Goal: Find contact information: Find contact information

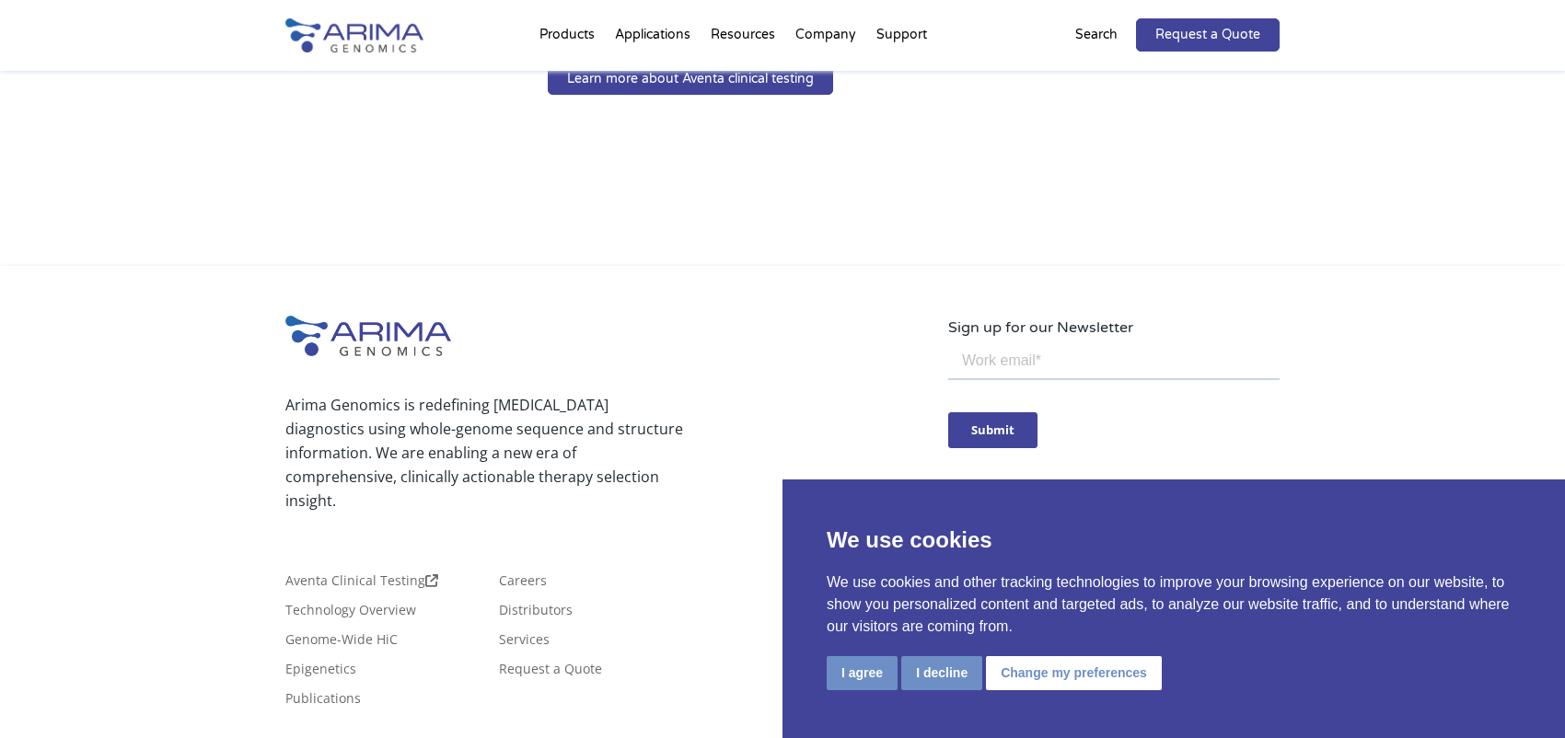
scroll to position [1721, 0]
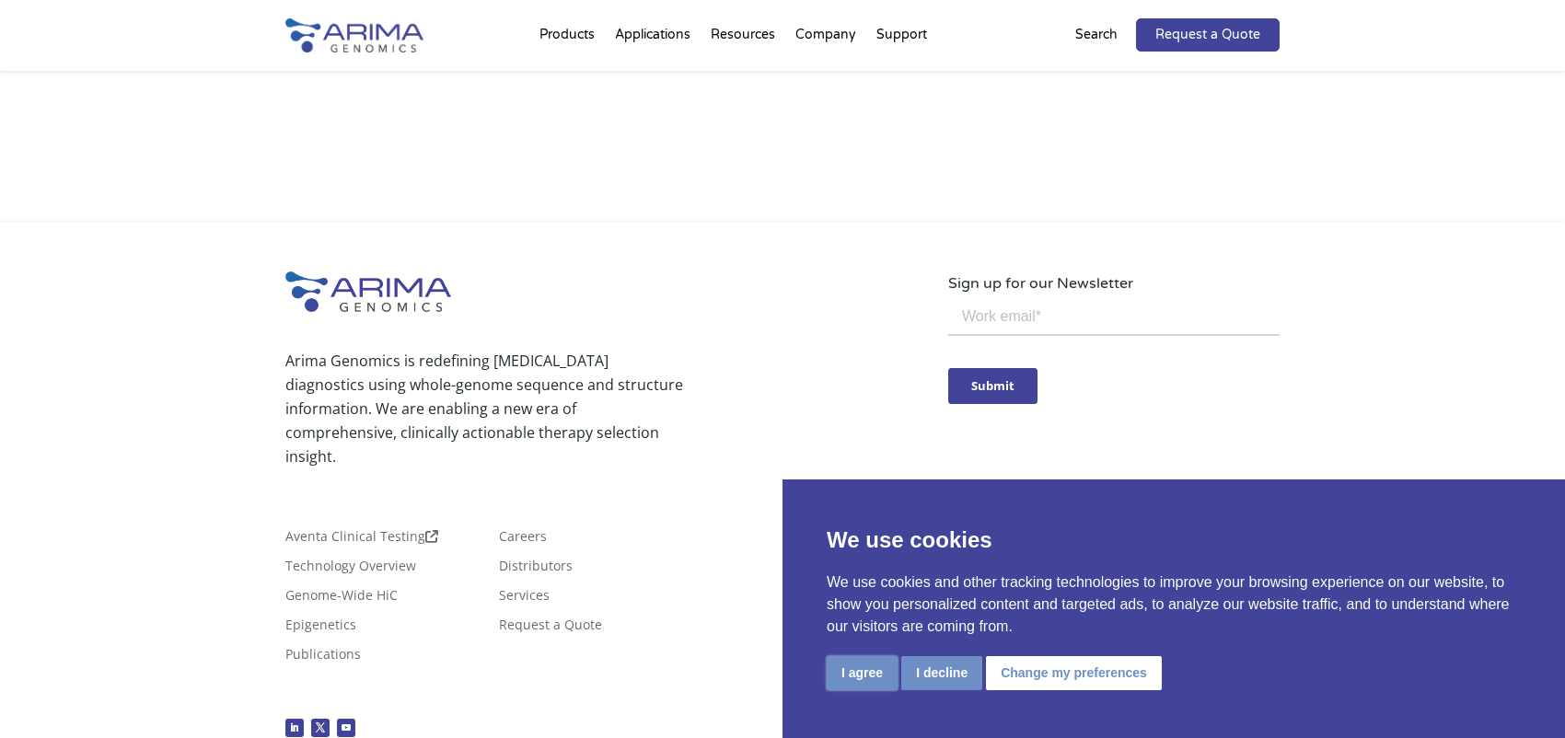
click at [868, 668] on button "I agree" at bounding box center [862, 673] width 71 height 34
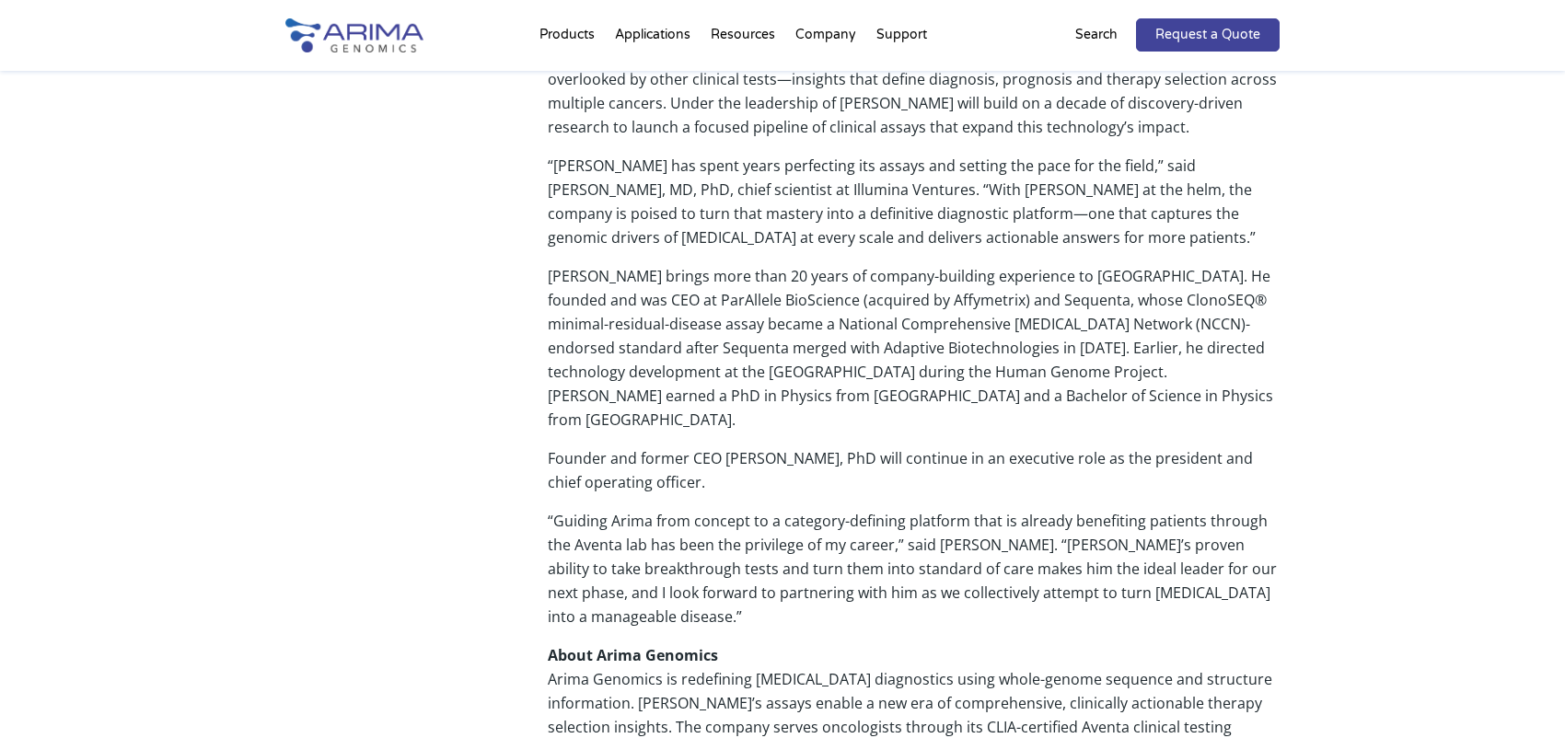
scroll to position [912, 0]
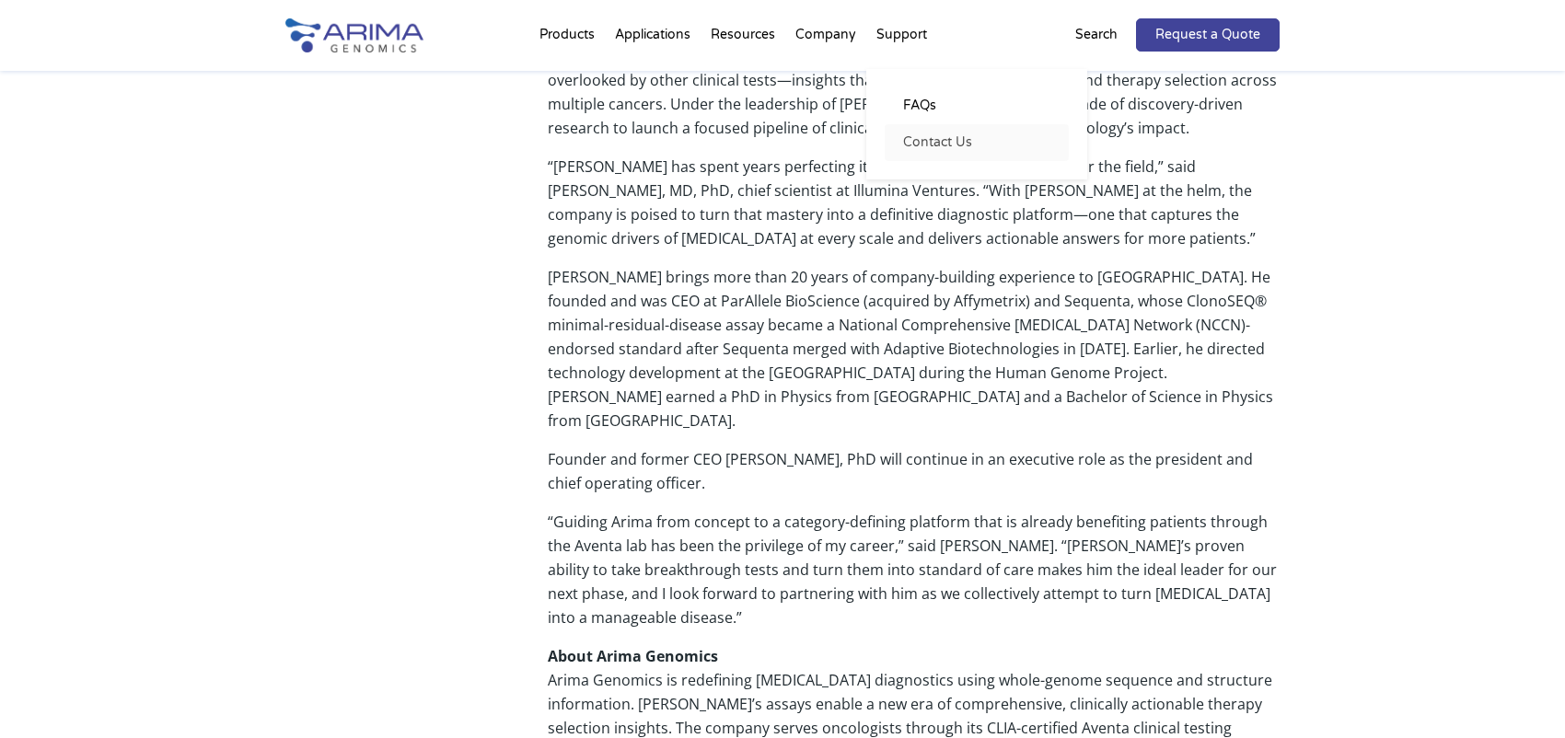
click at [914, 137] on link "Contact Us" at bounding box center [977, 142] width 184 height 37
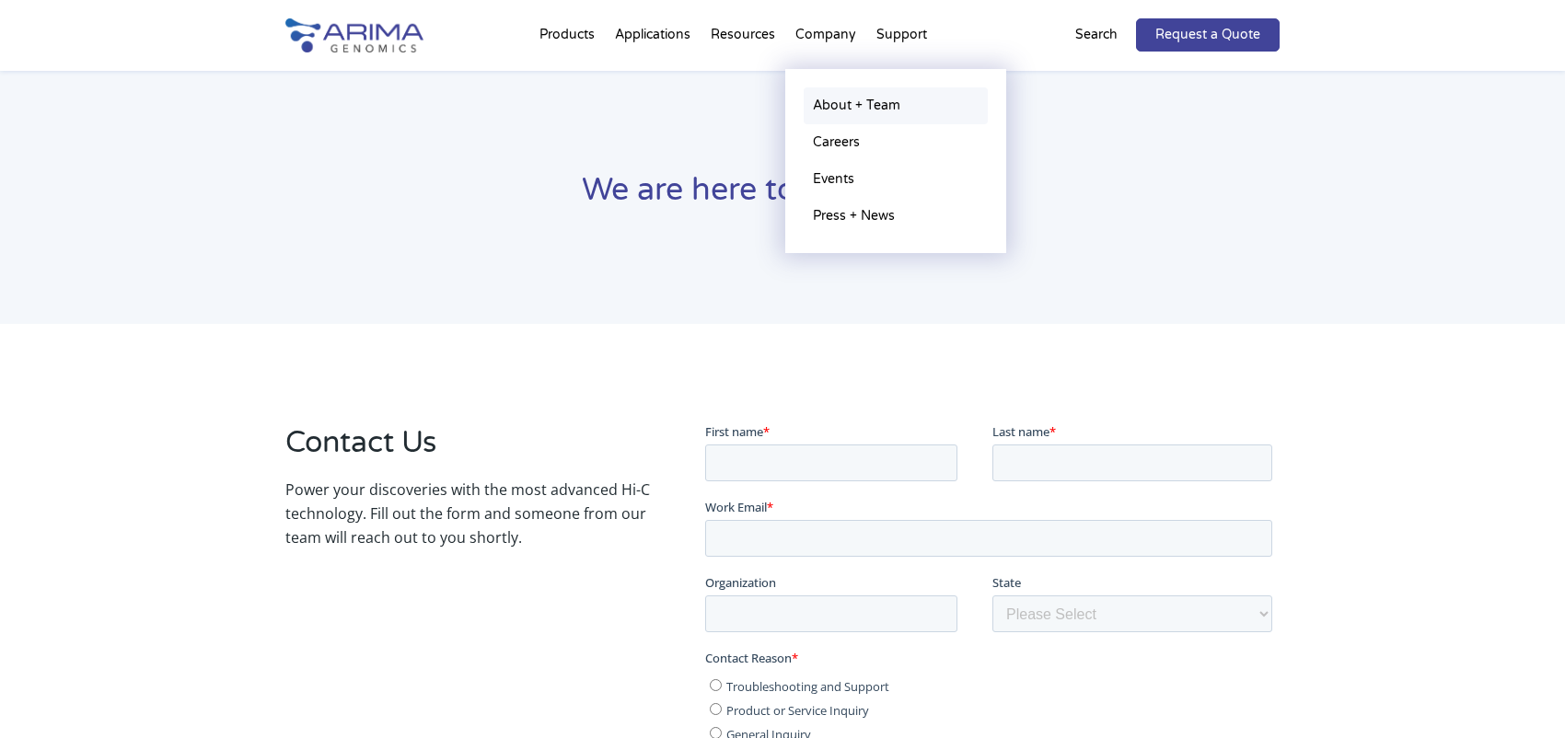
click at [840, 103] on link "About + Team" at bounding box center [896, 105] width 184 height 37
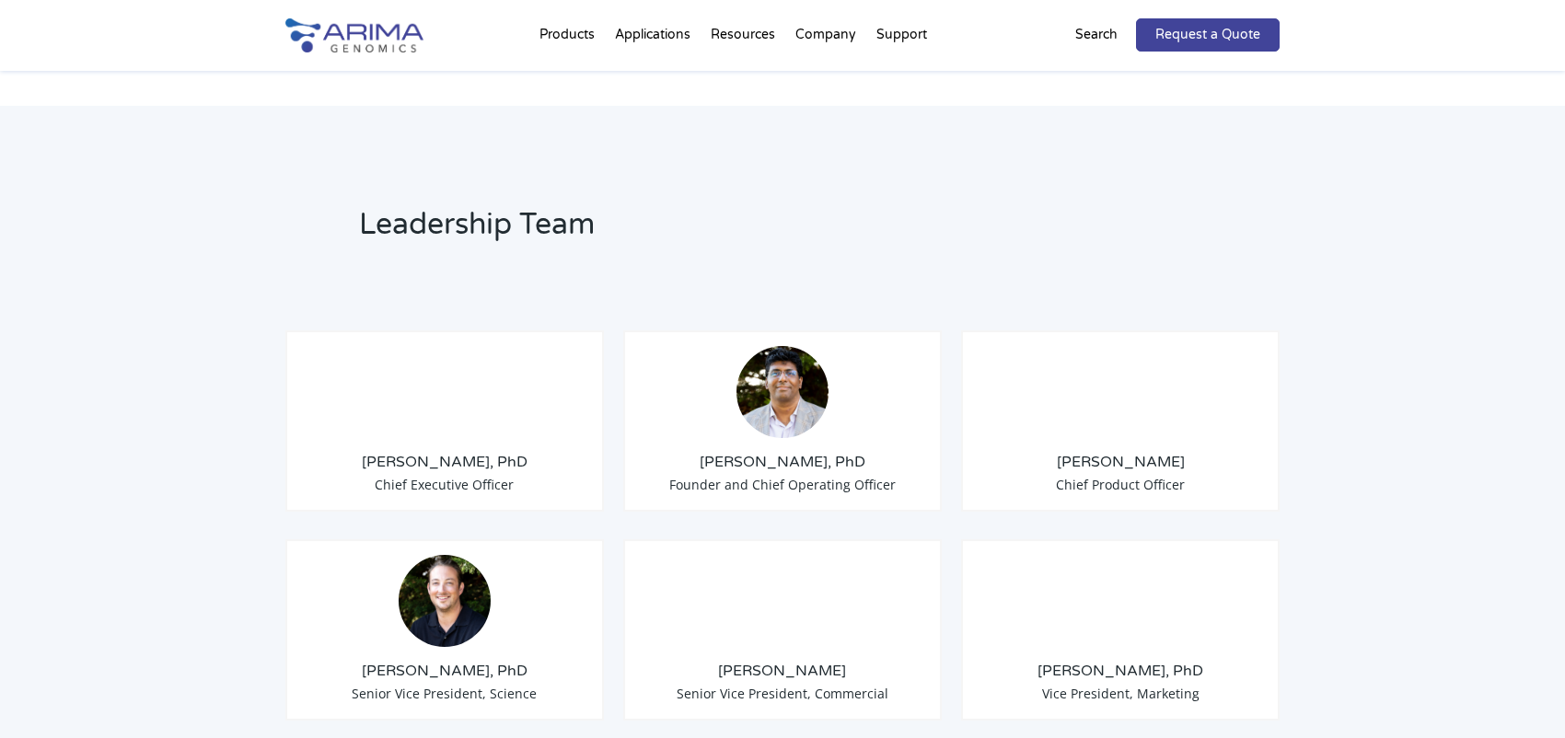
scroll to position [1257, 0]
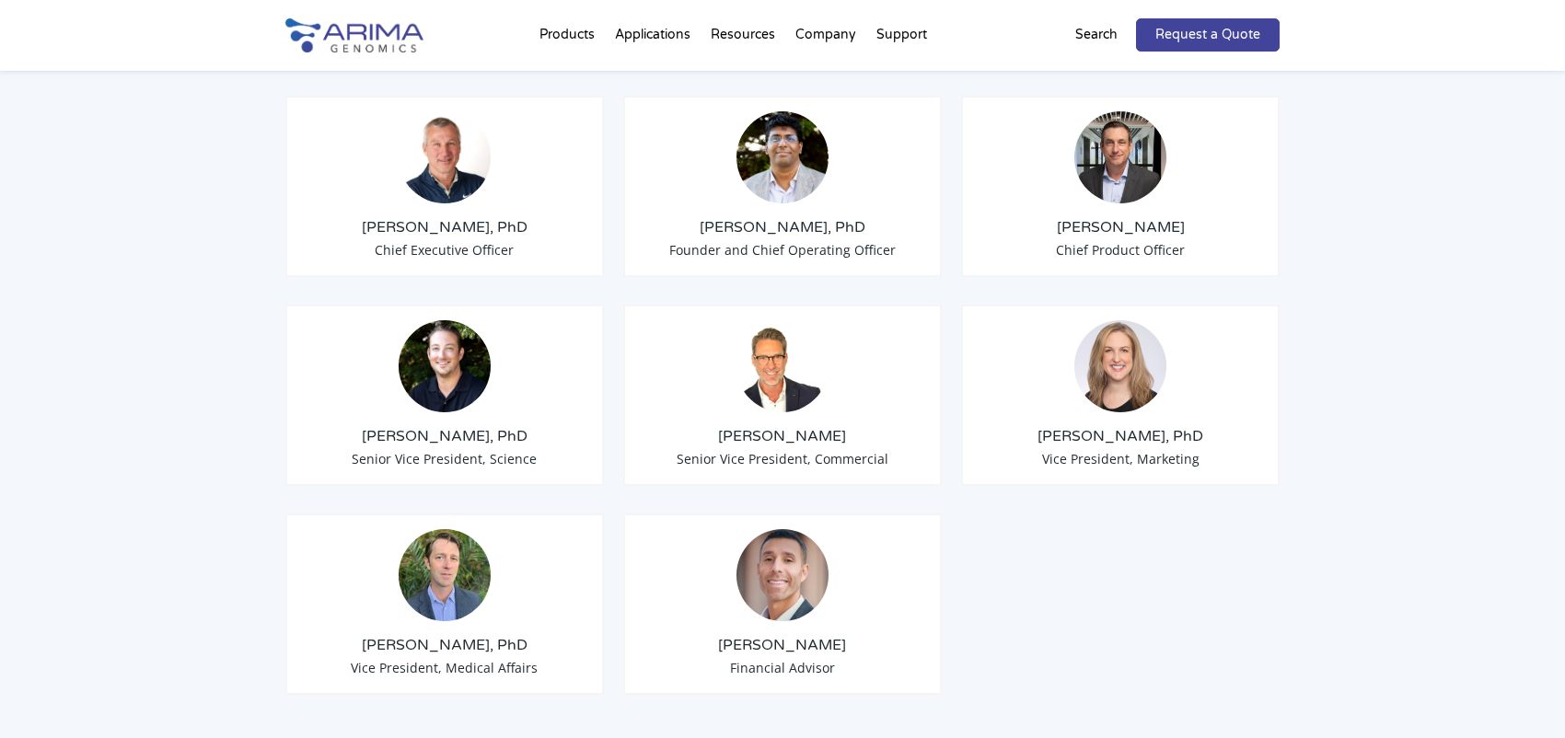
click at [435, 137] on img at bounding box center [445, 157] width 92 height 92
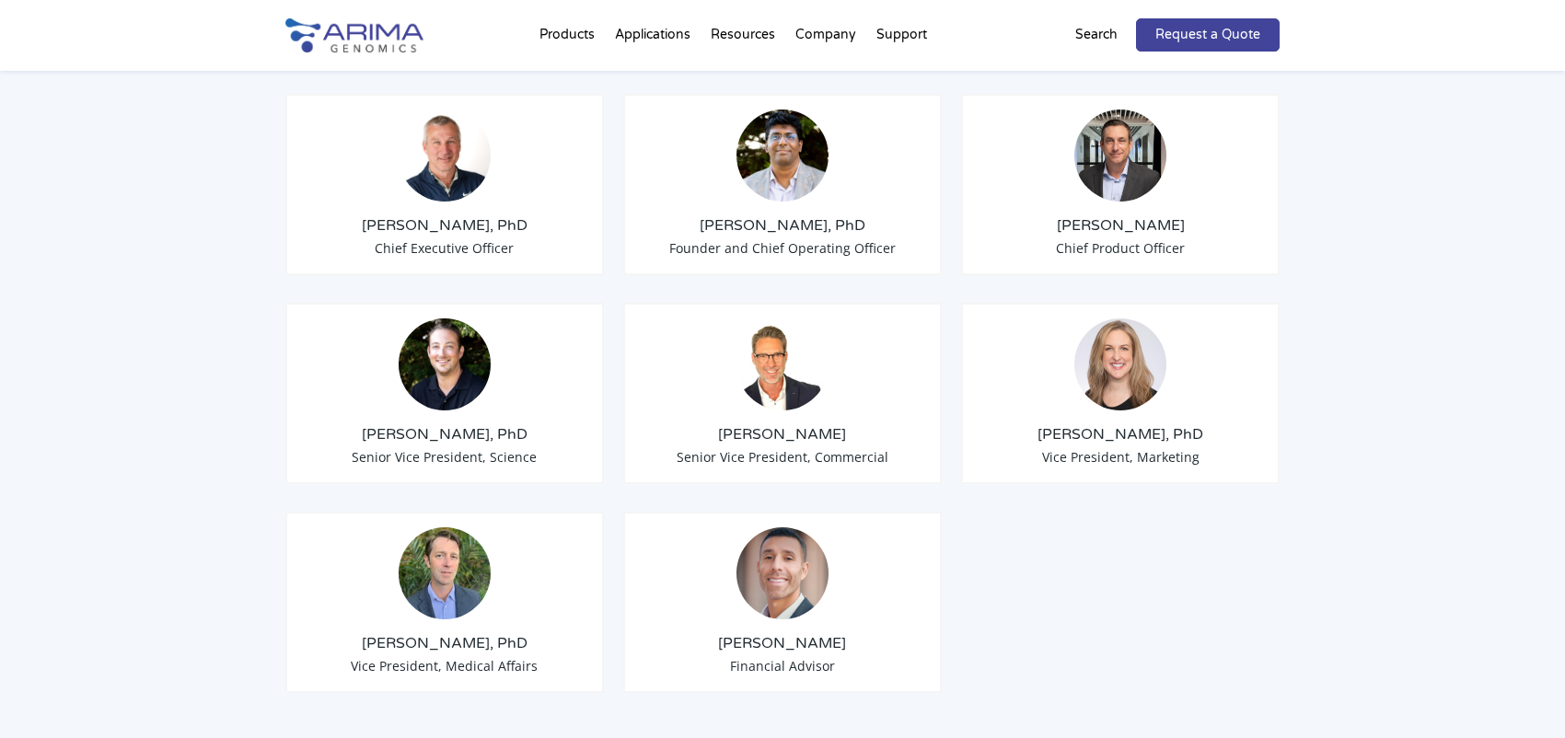
click at [448, 215] on h3 "Tom Willis, PhD" at bounding box center [444, 225] width 287 height 20
click at [425, 238] on span "Chief Executive Officer" at bounding box center [444, 246] width 139 height 17
click at [421, 214] on h3 "Tom Willis, PhD" at bounding box center [444, 224] width 287 height 20
click at [439, 161] on img at bounding box center [445, 155] width 92 height 92
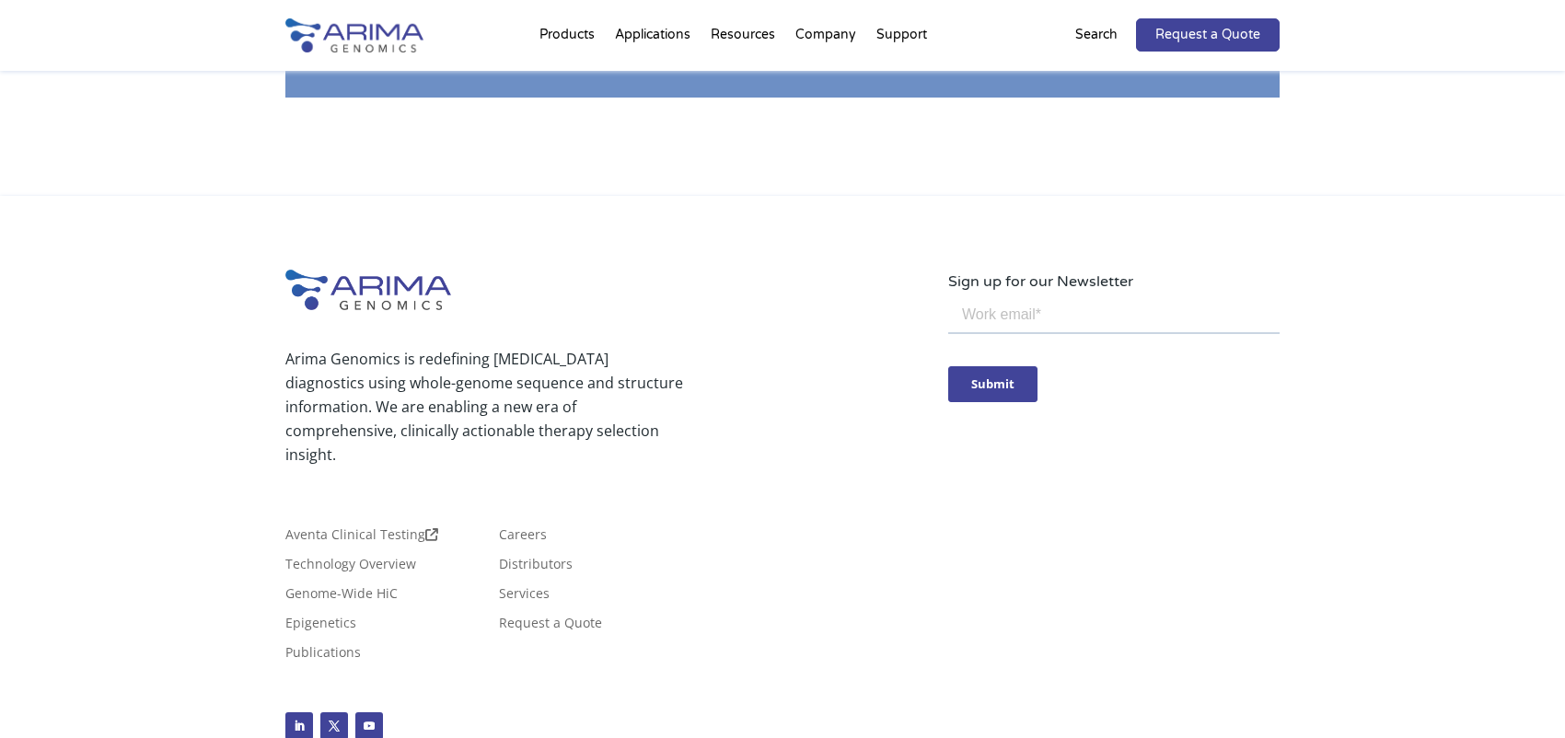
scroll to position [3314, 0]
